Goal: Check status: Check status

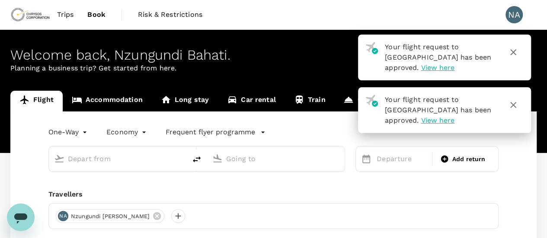
type input "[GEOGRAPHIC_DATA] (MWZ)"
type input "[GEOGRAPHIC_DATA] (FBM)"
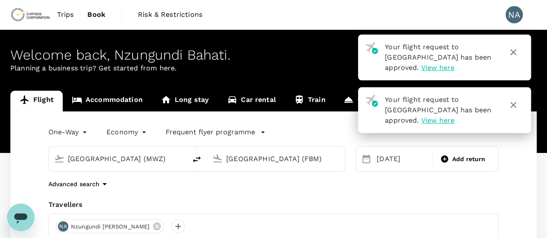
click at [63, 10] on span "Trips" at bounding box center [65, 15] width 17 height 10
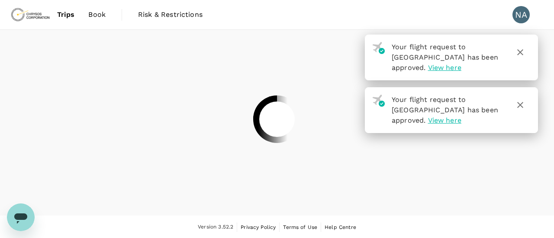
click at [516, 49] on div at bounding box center [277, 119] width 554 height 238
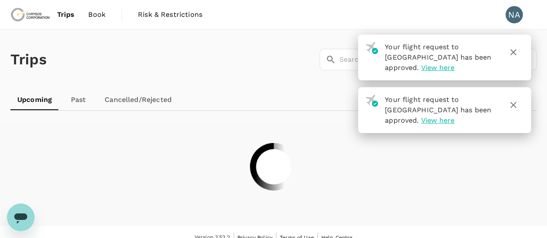
click at [516, 49] on icon "button" at bounding box center [513, 52] width 10 height 10
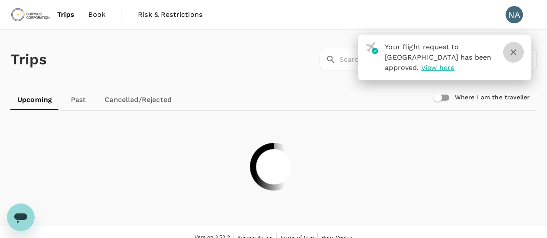
click at [513, 48] on icon "button" at bounding box center [513, 52] width 10 height 10
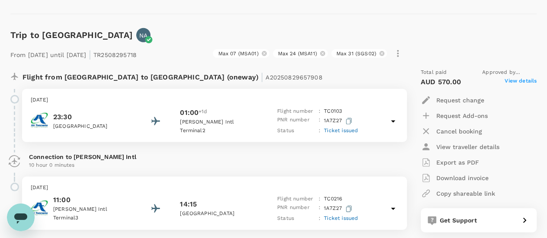
scroll to position [1211, 0]
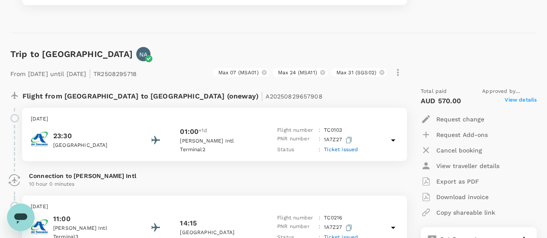
click at [102, 109] on div "[DATE] 23:30 [GEOGRAPHIC_DATA] 01:00 +1d [PERSON_NAME][GEOGRAPHIC_DATA] 2 Fligh…" at bounding box center [214, 134] width 385 height 53
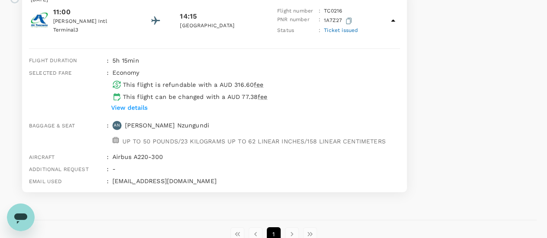
scroll to position [1519, 0]
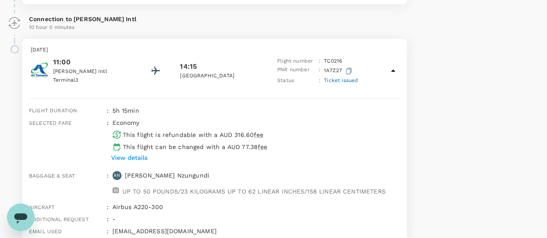
click at [61, 67] on p "[PERSON_NAME] Intl" at bounding box center [92, 71] width 78 height 9
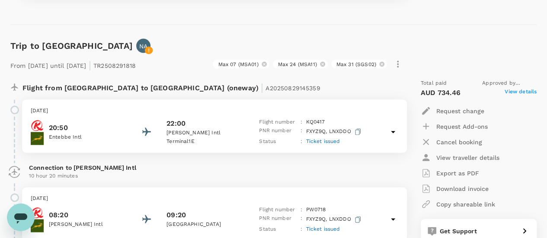
scroll to position [874, 0]
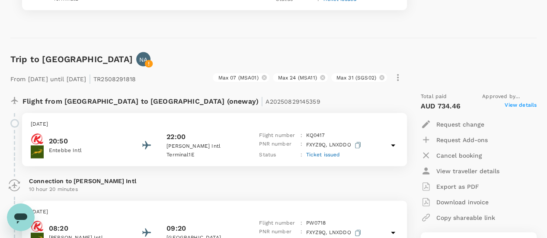
click at [88, 114] on div "[DATE] 20:50 Entebbe Intl 22:00 [PERSON_NAME] Intl Terminal 1E Flight number : …" at bounding box center [214, 139] width 385 height 53
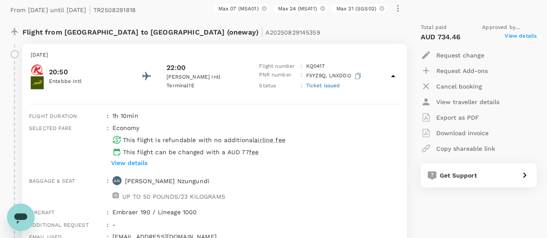
scroll to position [918, 0]
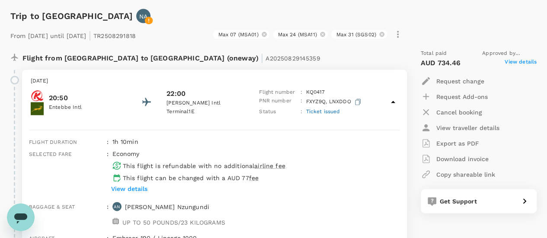
click at [68, 77] on p "[DATE]" at bounding box center [215, 81] width 368 height 9
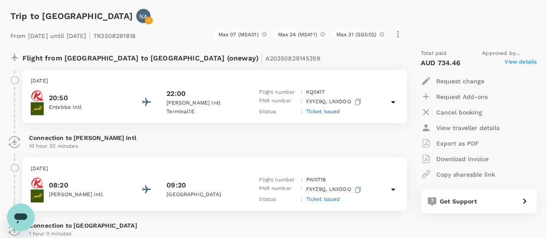
scroll to position [874, 0]
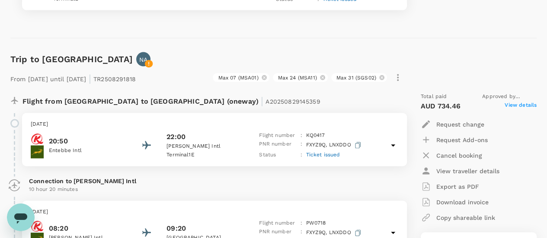
click at [65, 120] on p "[DATE]" at bounding box center [215, 124] width 368 height 9
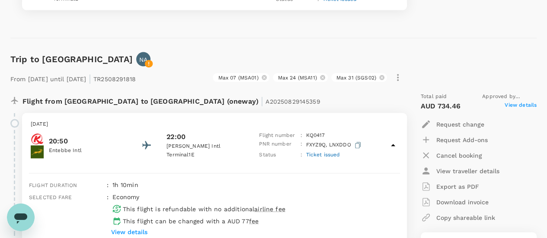
click at [65, 120] on p "[DATE]" at bounding box center [215, 124] width 368 height 9
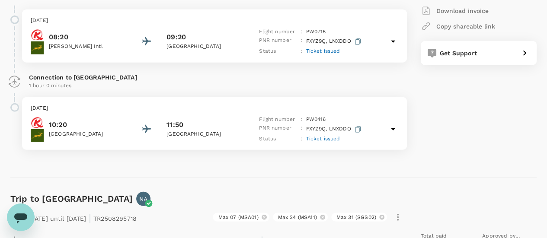
scroll to position [1091, 0]
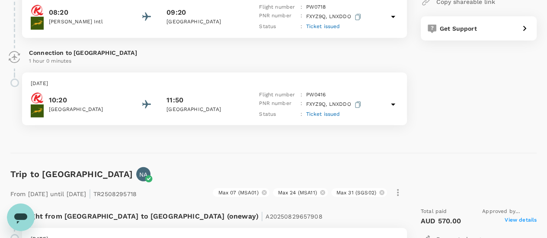
click at [62, 80] on p "[DATE]" at bounding box center [215, 84] width 368 height 9
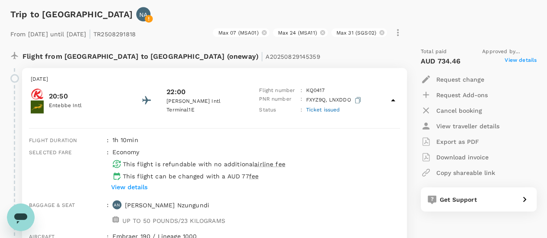
scroll to position [895, 0]
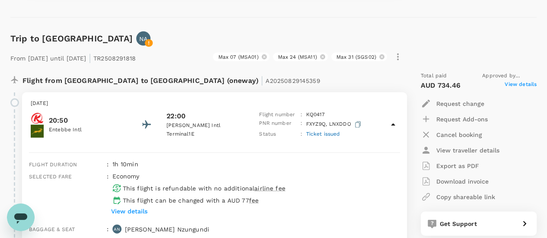
click at [187, 111] on div "22:00" at bounding box center [206, 116] width 78 height 10
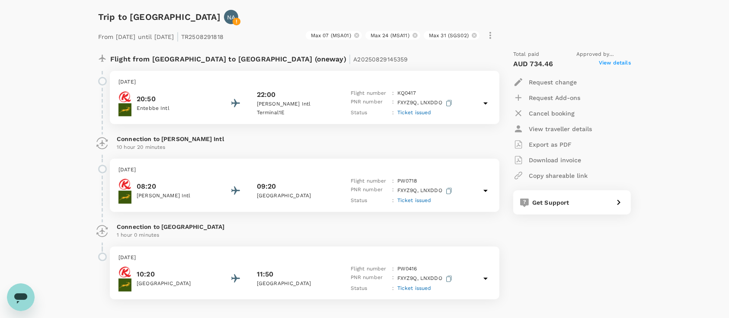
scroll to position [935, 0]
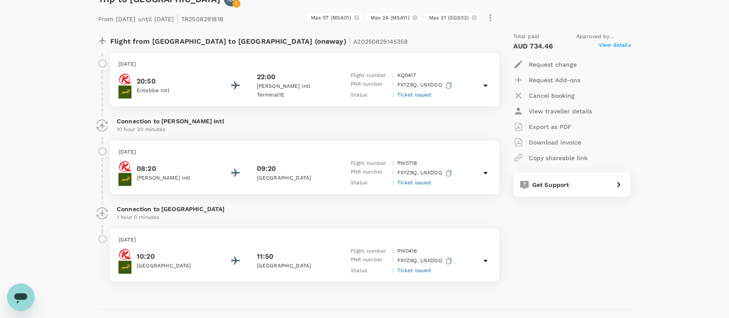
drag, startPoint x: 172, startPoint y: 139, endPoint x: 28, endPoint y: 130, distance: 143.9
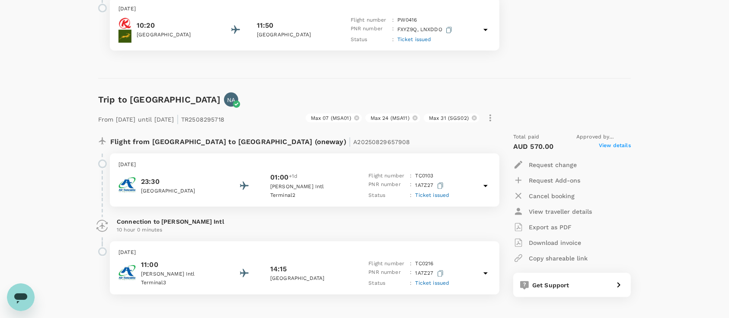
scroll to position [1223, 0]
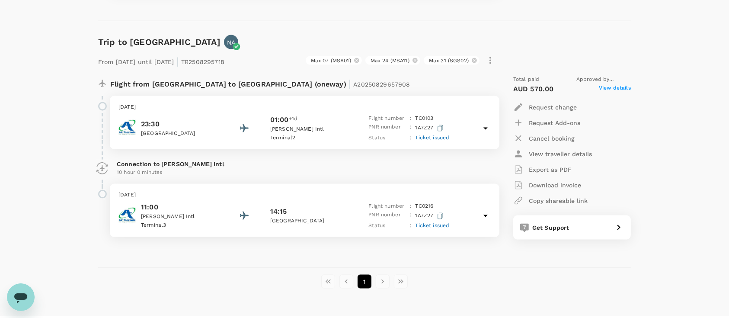
click at [327, 35] on div "From [DATE] until [DATE] | TR2508295718 Max 07 (MSA01) Max 24 (MSA11) Max 31 (S…" at bounding box center [357, 144] width 547 height 218
click at [93, 21] on div "Trip to Lubumbashi NA From [DATE] until [DATE] | TR2508295718 Max 07 (MSA01) Ma…" at bounding box center [361, 144] width 540 height 247
click at [90, 35] on div "From [DATE] until [DATE] | TR2508295718 Max 07 (MSA01) Max 24 (MSA11) Max 31 (S…" at bounding box center [357, 144] width 547 height 218
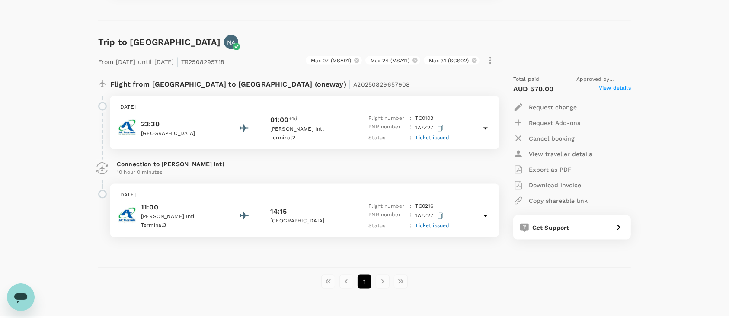
click at [96, 35] on div "From [DATE] until [DATE] | TR2508295718 Max 07 (MSA01) Max 24 (MSA11) Max 31 (S…" at bounding box center [357, 144] width 547 height 218
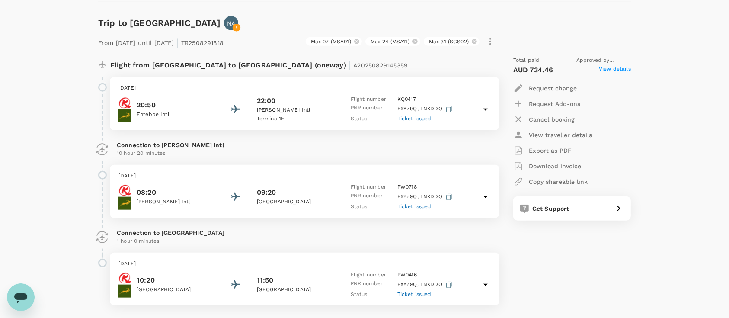
scroll to position [935, 0]
